Goal: Transaction & Acquisition: Book appointment/travel/reservation

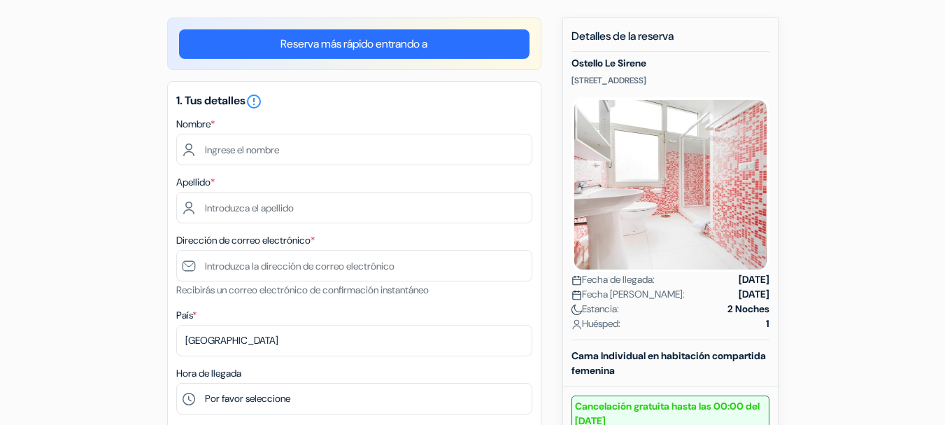
scroll to position [126, 0]
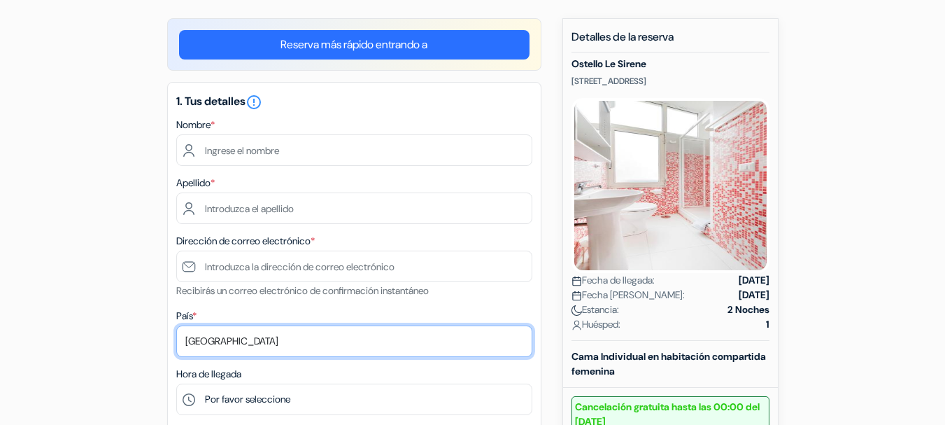
click at [223, 344] on select "Selecciona país Abjasia [GEOGRAPHIC_DATA] [GEOGRAPHIC_DATA] [GEOGRAPHIC_DATA] […" at bounding box center [354, 340] width 356 height 31
select select "co"
click at [176, 325] on select "Selecciona país Abjasia [GEOGRAPHIC_DATA] [GEOGRAPHIC_DATA] [GEOGRAPHIC_DATA] […" at bounding box center [354, 340] width 356 height 31
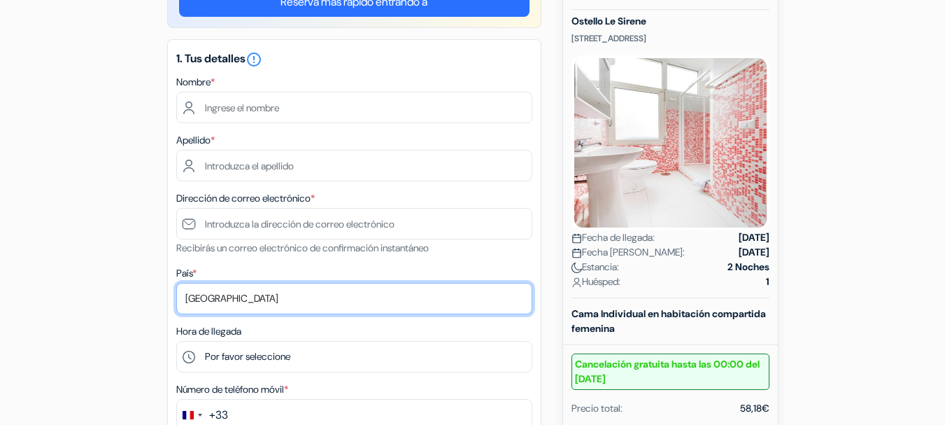
scroll to position [0, 0]
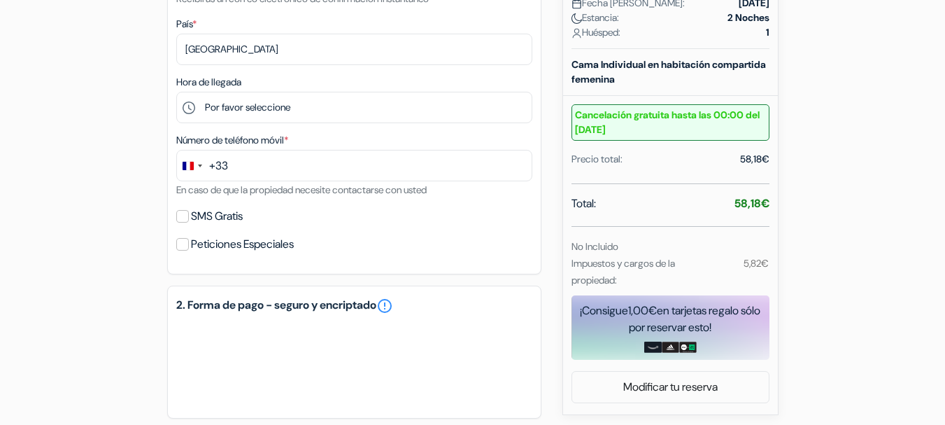
scroll to position [419, 0]
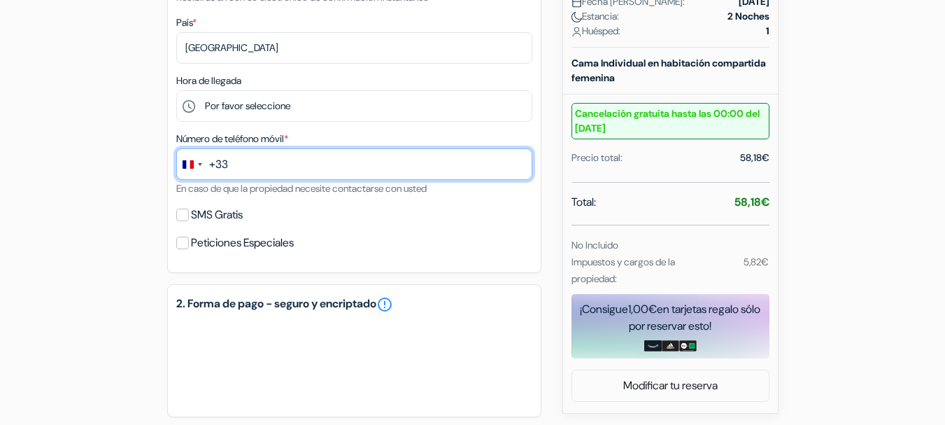
click at [236, 166] on input "text" at bounding box center [354, 163] width 356 height 31
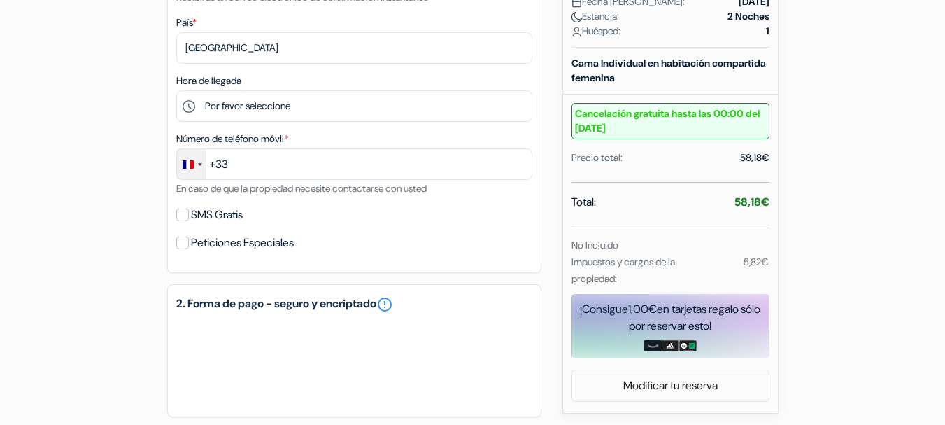
click at [199, 164] on div "Change country, selected France (+33)" at bounding box center [200, 164] width 4 height 3
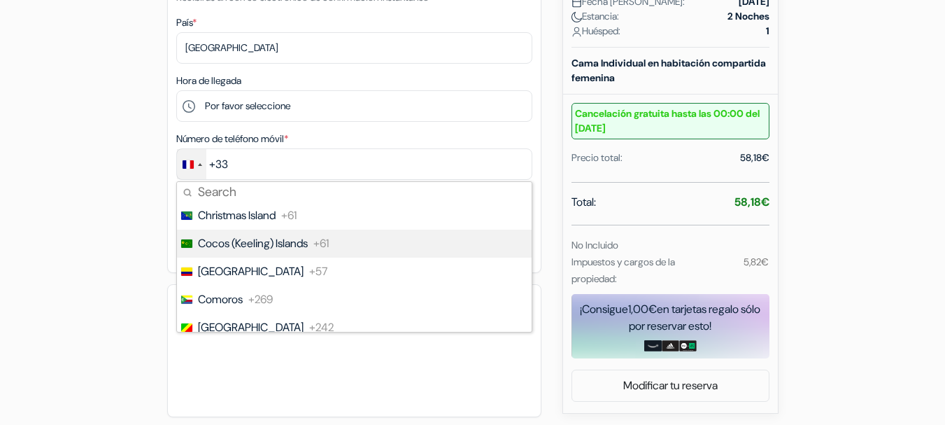
scroll to position [1289, 0]
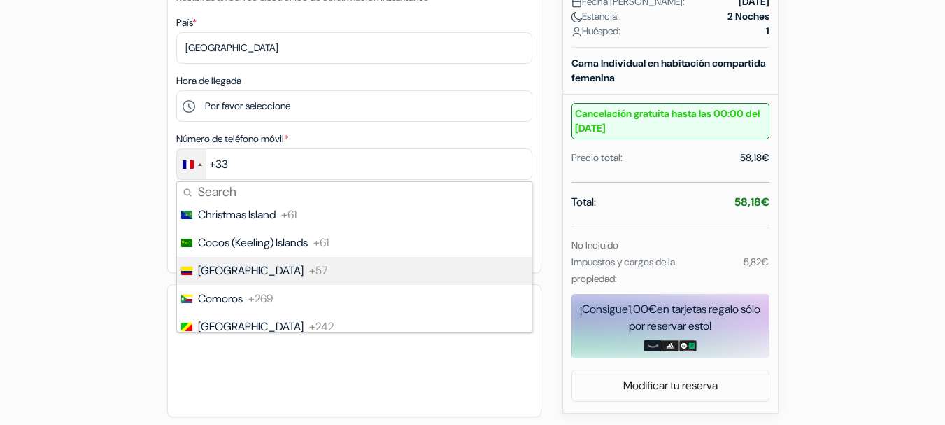
click at [216, 270] on span "[GEOGRAPHIC_DATA]" at bounding box center [251, 270] width 106 height 17
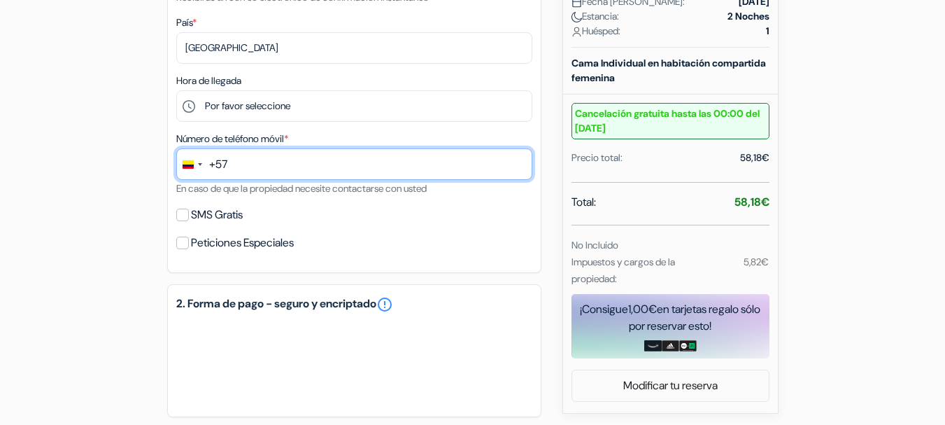
click at [237, 172] on input "text" at bounding box center [354, 163] width 356 height 31
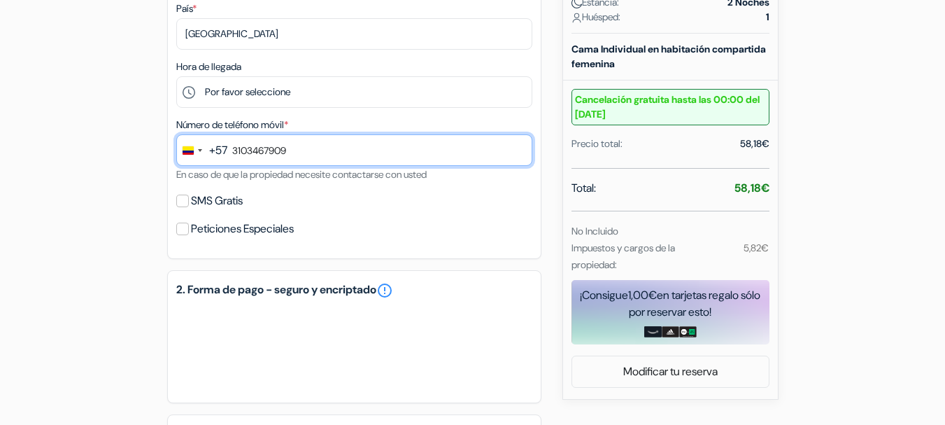
scroll to position [434, 0]
type input "3103467909"
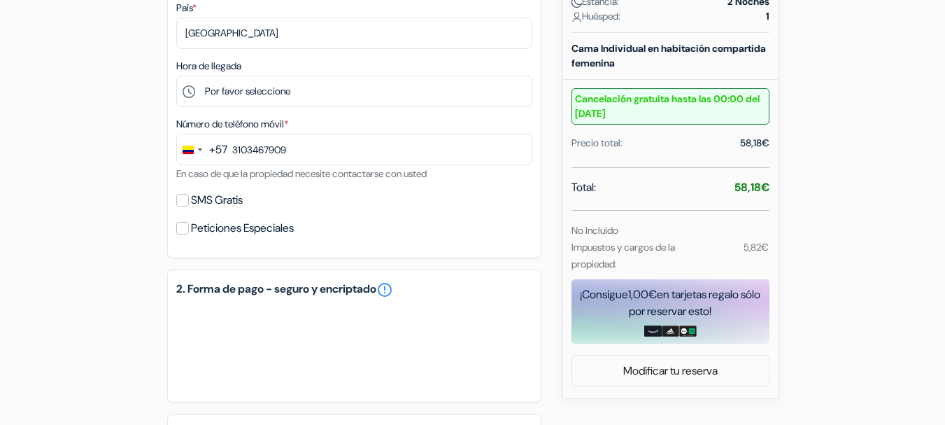
click at [32, 257] on form "Salida add_box Ostello Le Sirene Via Degli Aranci 154, Sorrento, Italia" at bounding box center [472, 103] width 945 height 935
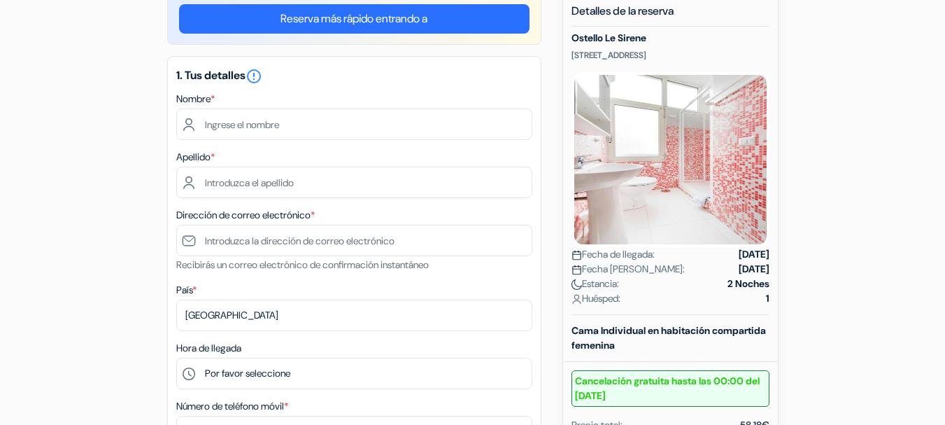
scroll to position [153, 0]
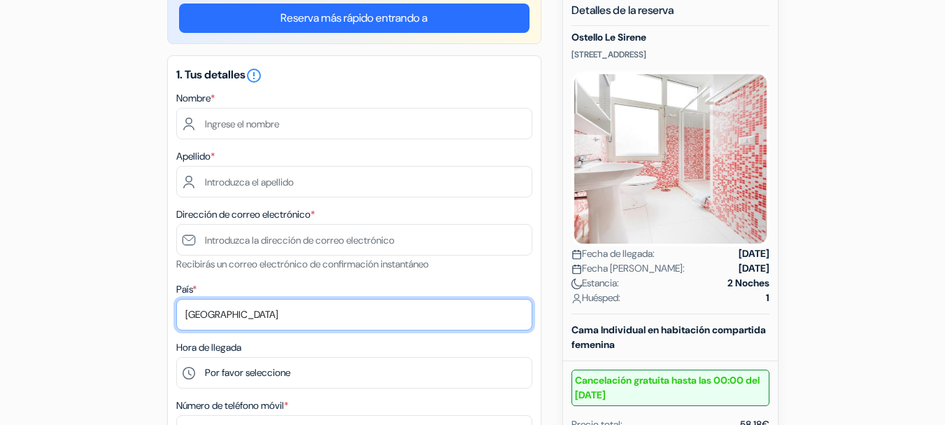
click at [208, 317] on select "Selecciona país Abjasia [GEOGRAPHIC_DATA] [GEOGRAPHIC_DATA] [GEOGRAPHIC_DATA] […" at bounding box center [354, 314] width 356 height 31
select select "co"
click at [176, 299] on select "Selecciona país Abjasia [GEOGRAPHIC_DATA] [GEOGRAPHIC_DATA] [GEOGRAPHIC_DATA] […" at bounding box center [354, 314] width 356 height 31
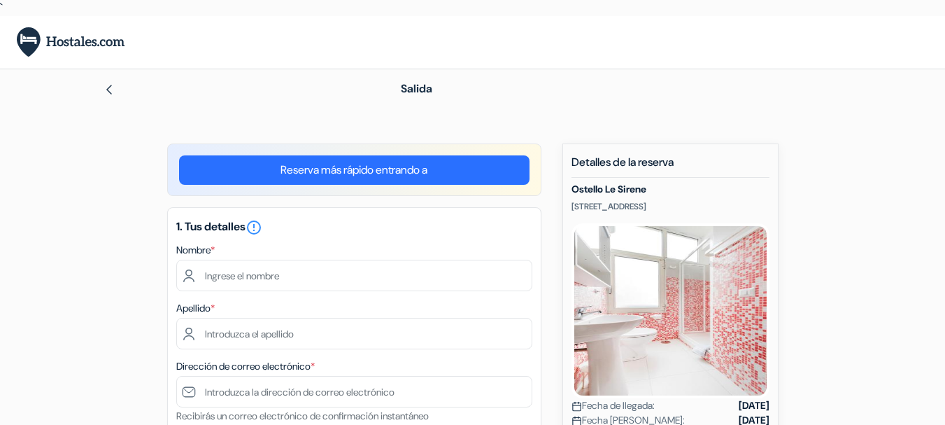
scroll to position [0, 0]
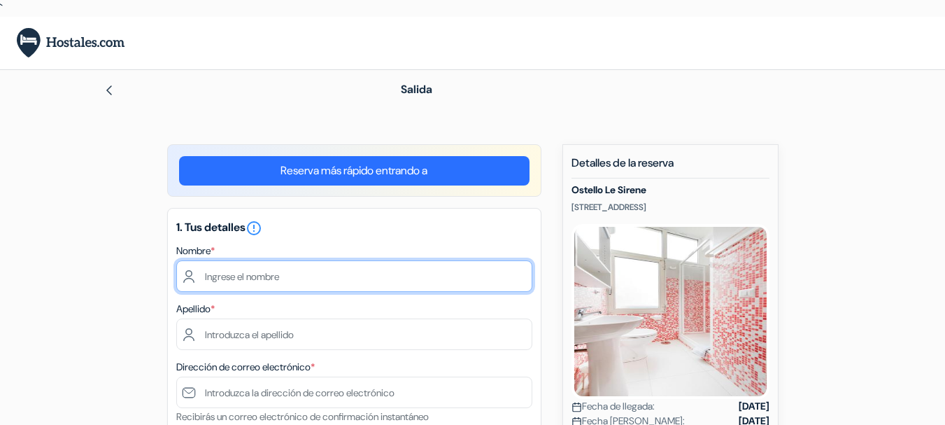
click at [222, 281] on input "text" at bounding box center [354, 275] width 356 height 31
type input "victoria"
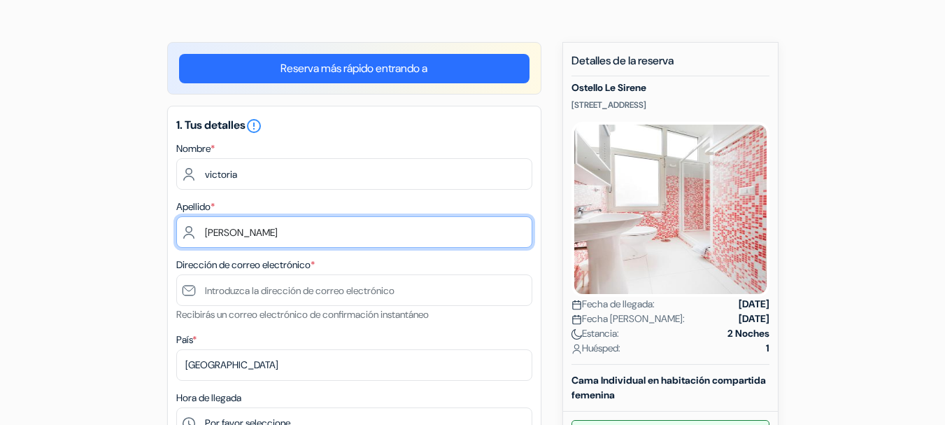
scroll to position [105, 0]
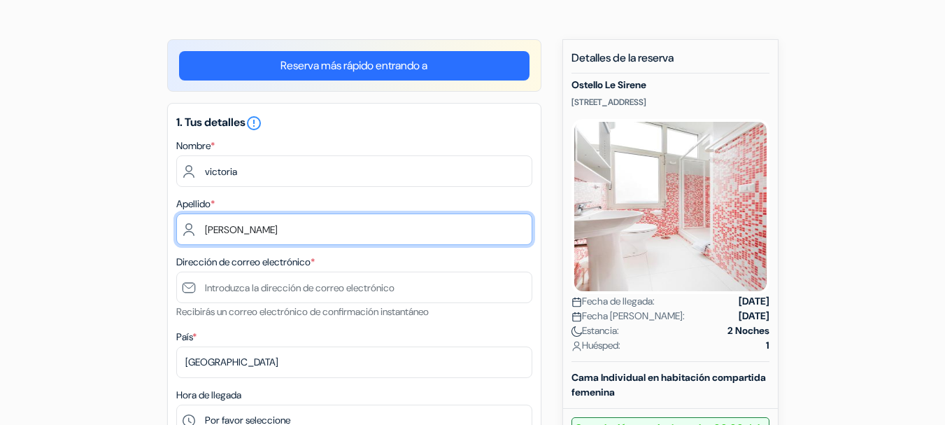
type input "santamaria"
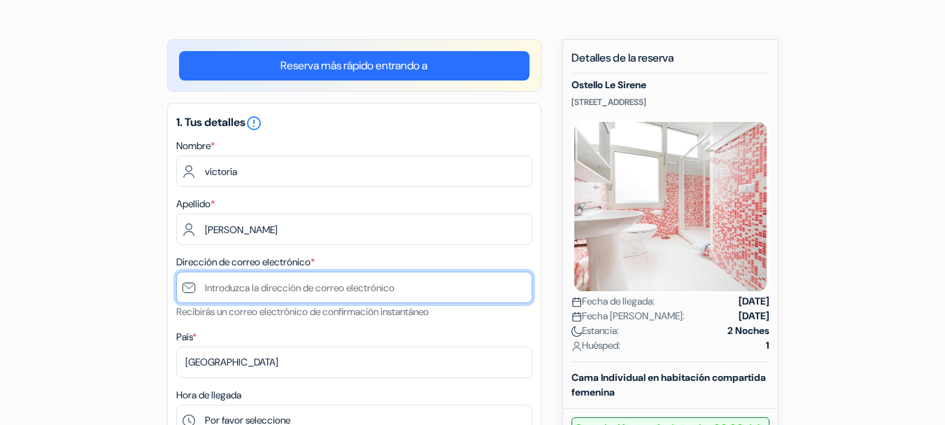
click at [211, 292] on input "text" at bounding box center [354, 286] width 356 height 31
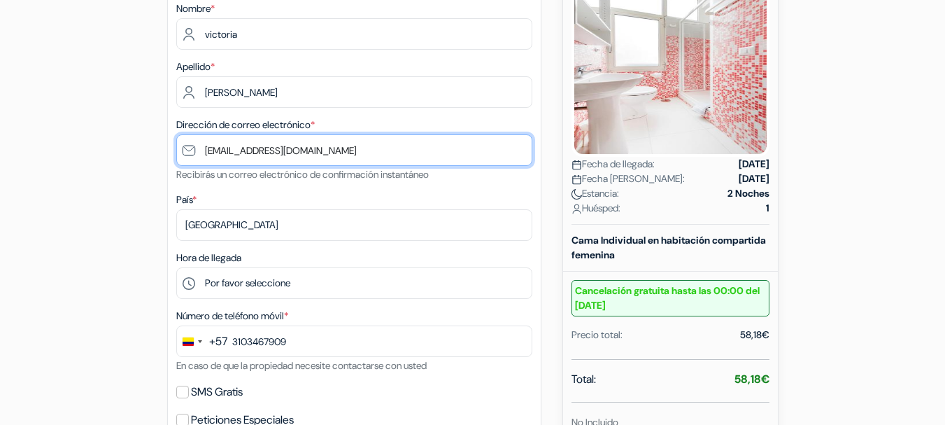
scroll to position [260, 0]
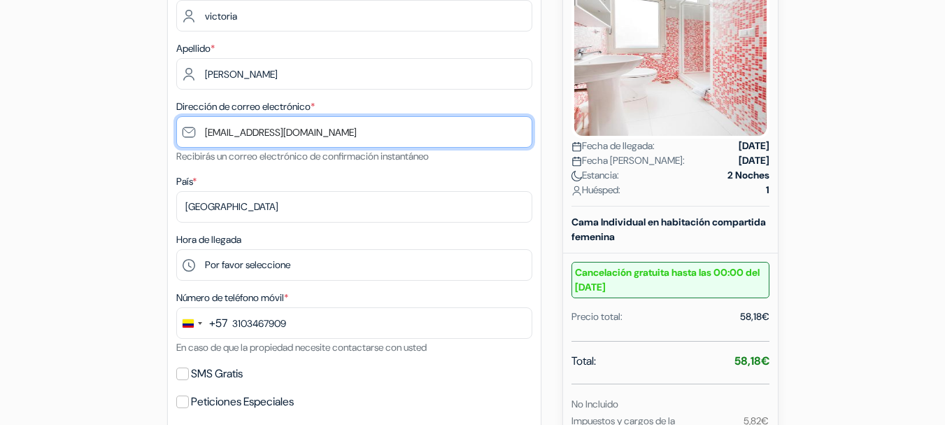
type input "saintmary4699@gmail.com"
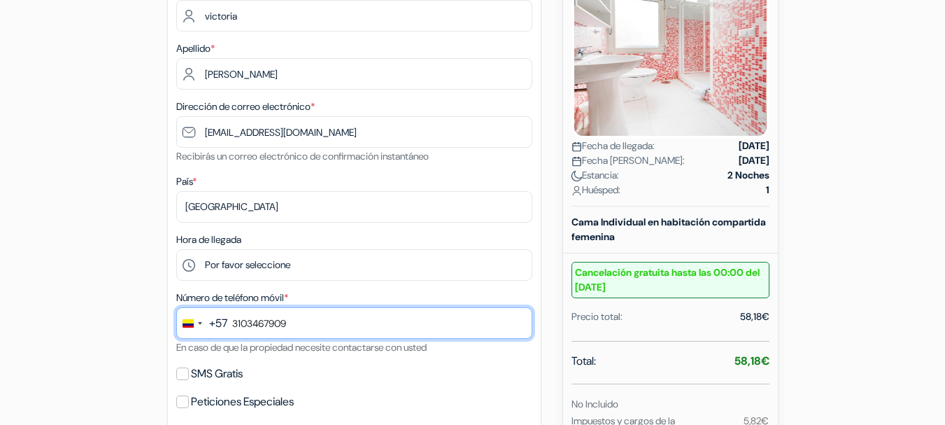
click at [233, 322] on input "3103467909" at bounding box center [354, 322] width 356 height 31
type input "9"
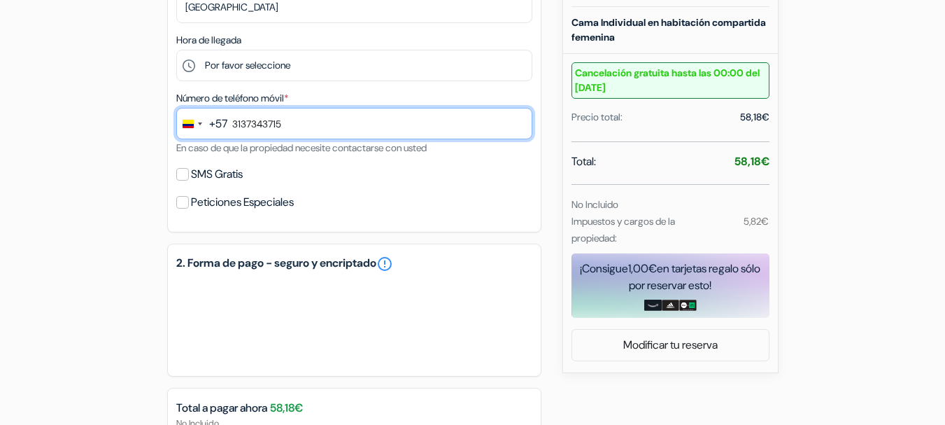
scroll to position [483, 0]
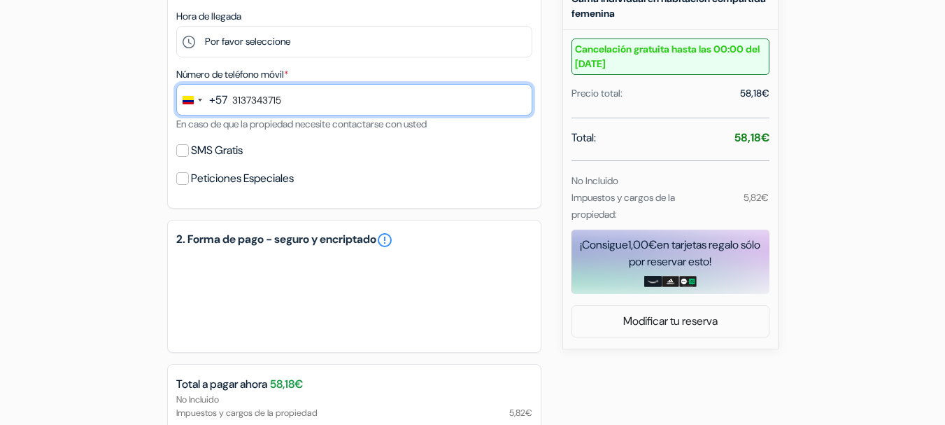
type input "3137343715"
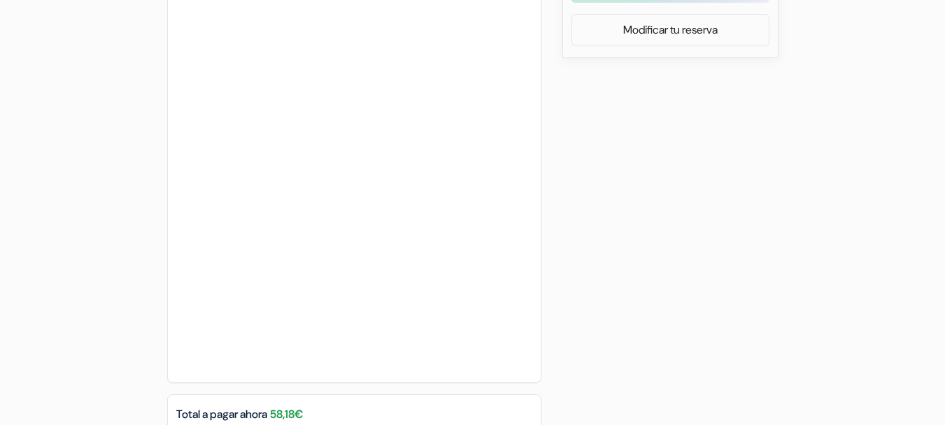
scroll to position [950, 0]
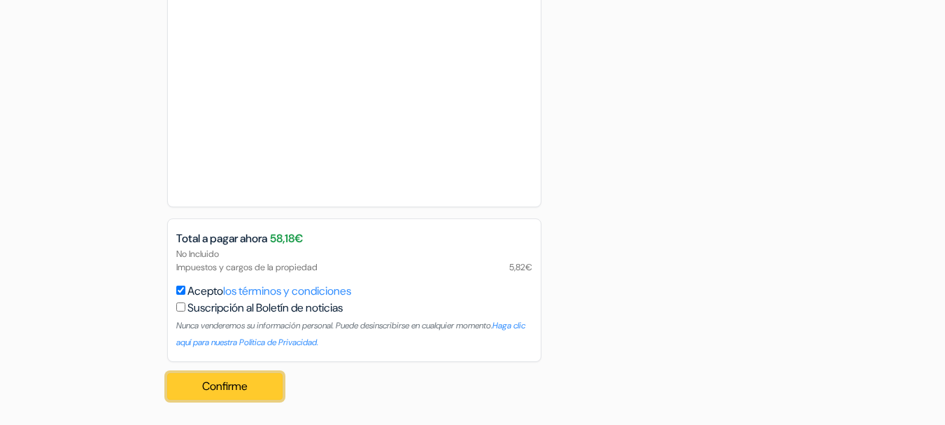
click at [220, 386] on button "Confirme Loading..." at bounding box center [225, 386] width 116 height 27
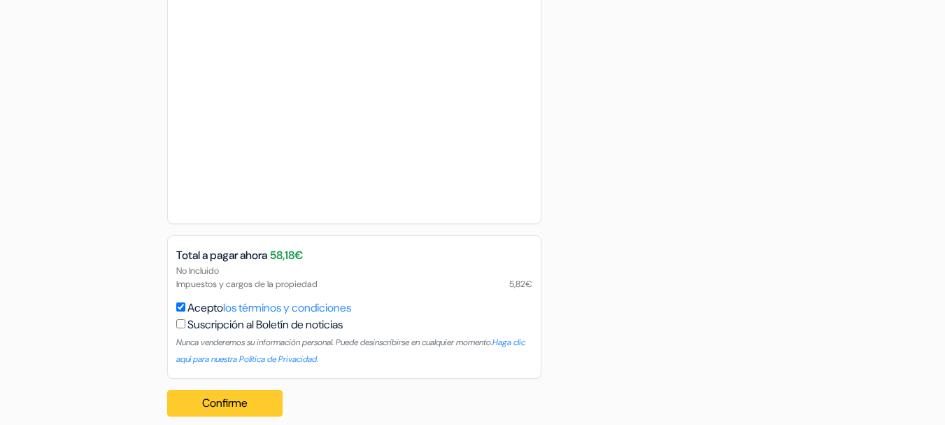
scroll to position [967, 0]
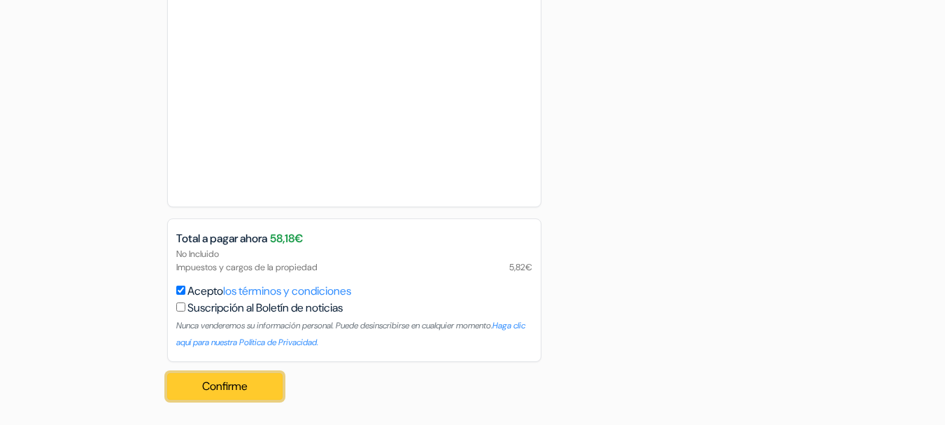
click at [213, 384] on button "Confirme Loading..." at bounding box center [225, 386] width 116 height 27
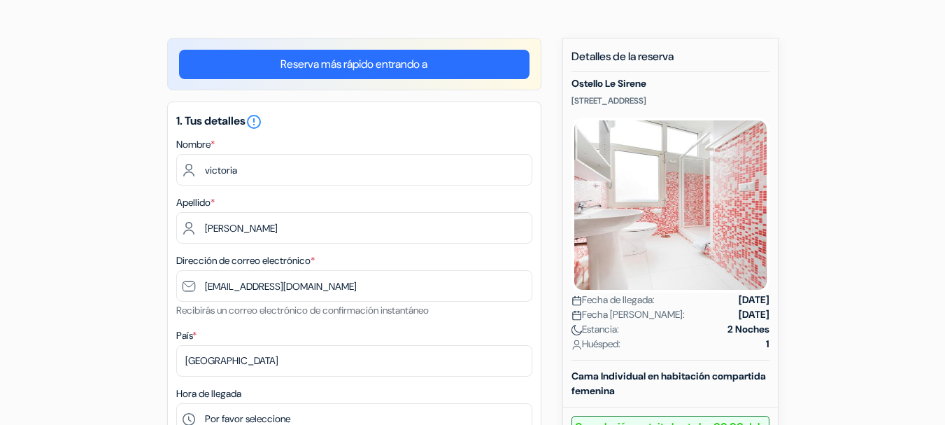
scroll to position [0, 0]
